Goal: Check status: Check status

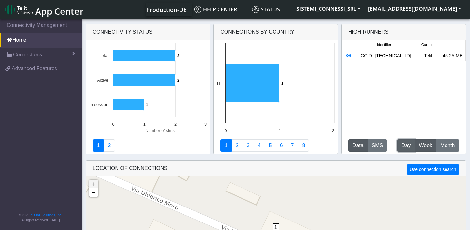
click at [406, 145] on span "Day" at bounding box center [405, 146] width 9 height 8
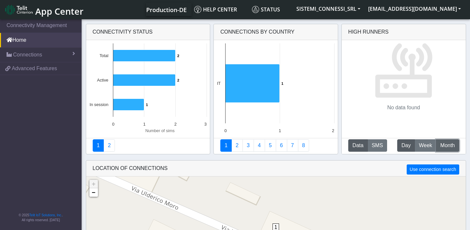
click at [447, 145] on span "Month" at bounding box center [447, 146] width 14 height 8
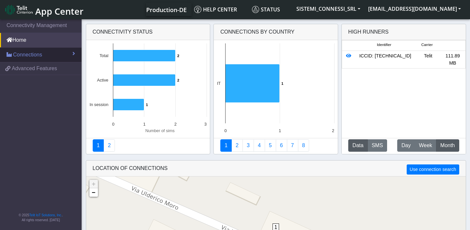
click at [38, 54] on span "Connections" at bounding box center [27, 55] width 29 height 8
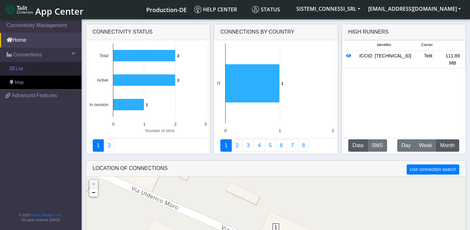
click at [36, 67] on link "List" at bounding box center [41, 69] width 82 height 14
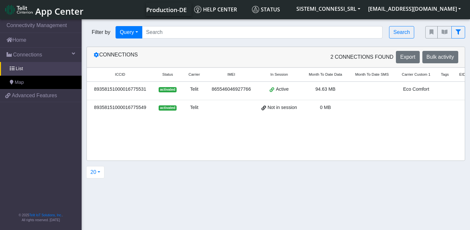
click at [274, 89] on span at bounding box center [271, 89] width 5 height 6
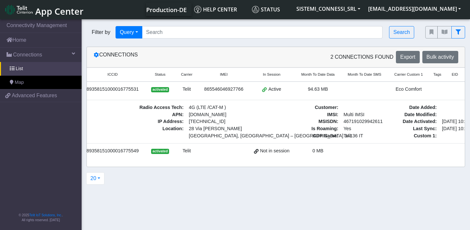
scroll to position [0, 46]
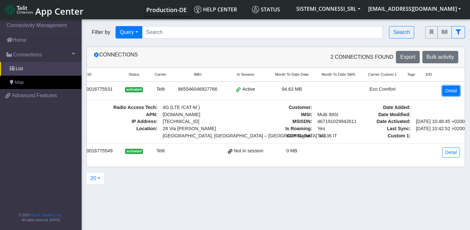
click at [450, 90] on link "Detail" at bounding box center [451, 91] width 18 height 10
